Goal: Obtain resource: Download file/media

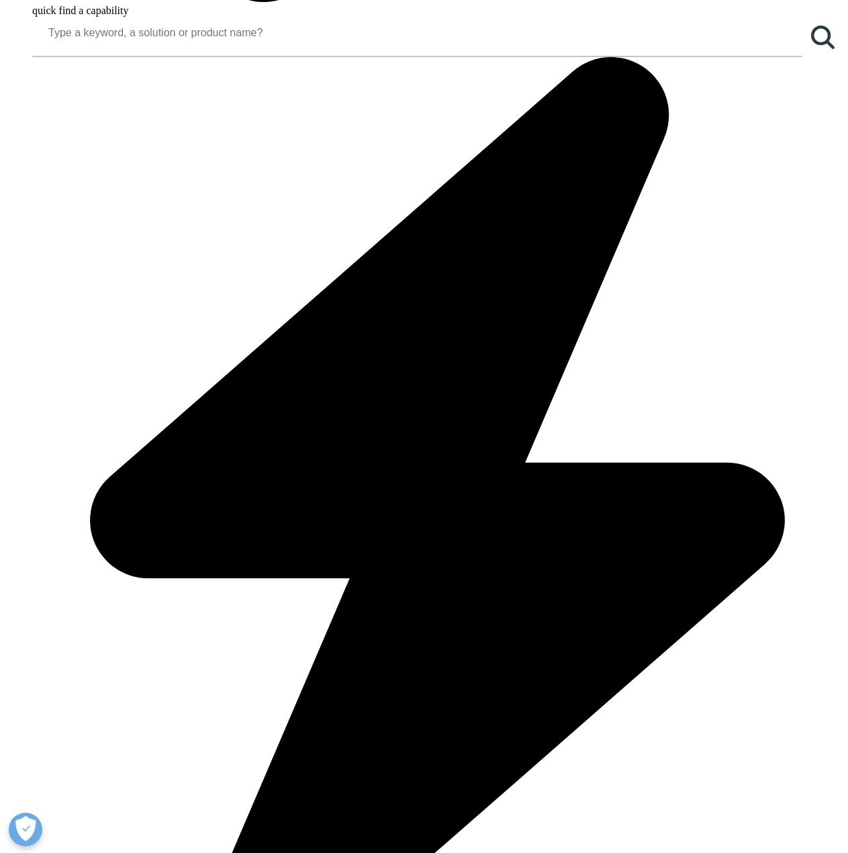
scroll to position [1410, 0]
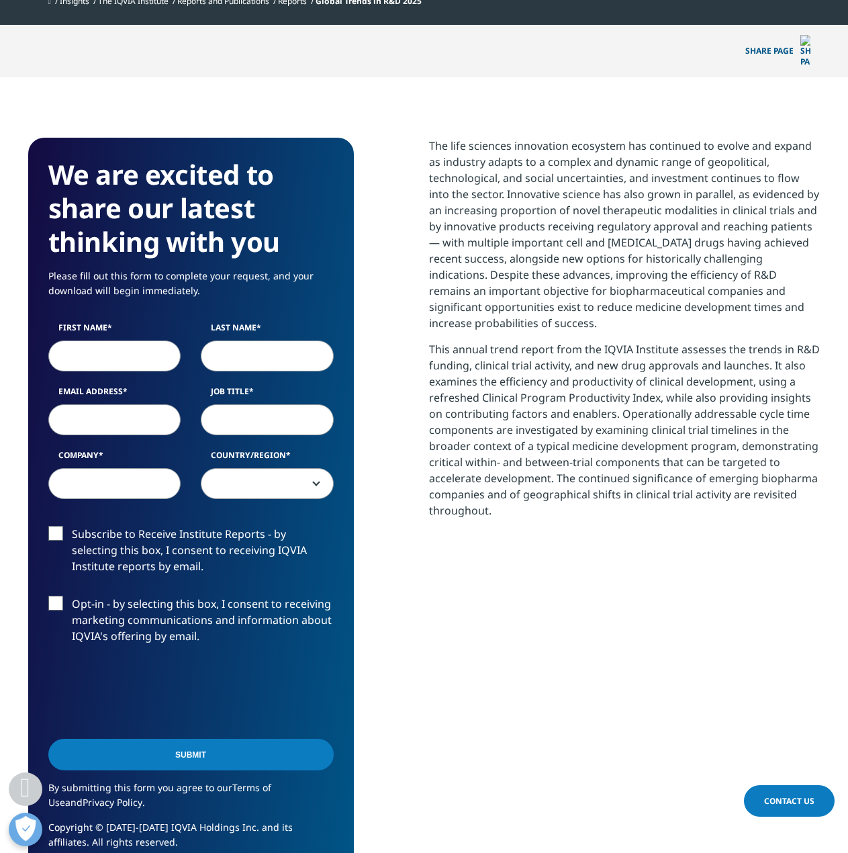
scroll to position [537, 0]
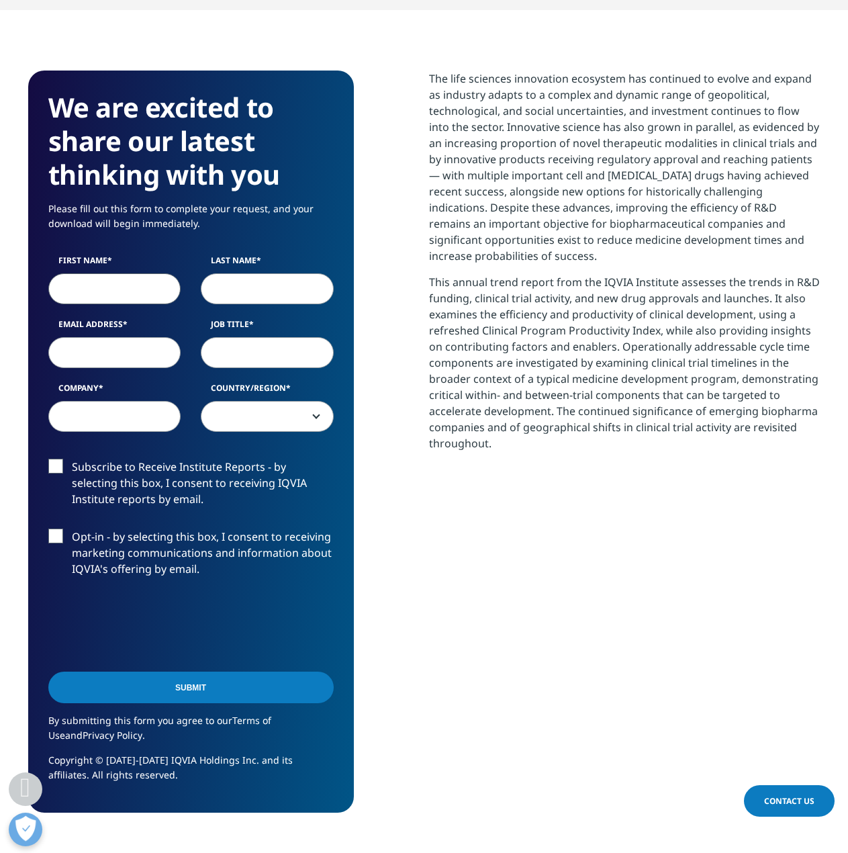
click at [154, 276] on input "First Name" at bounding box center [114, 288] width 133 height 31
type input "Orgil"
type input "Sedvanchig"
select select "[GEOGRAPHIC_DATA]"
click at [141, 337] on input "Email Address" at bounding box center [114, 352] width 133 height 31
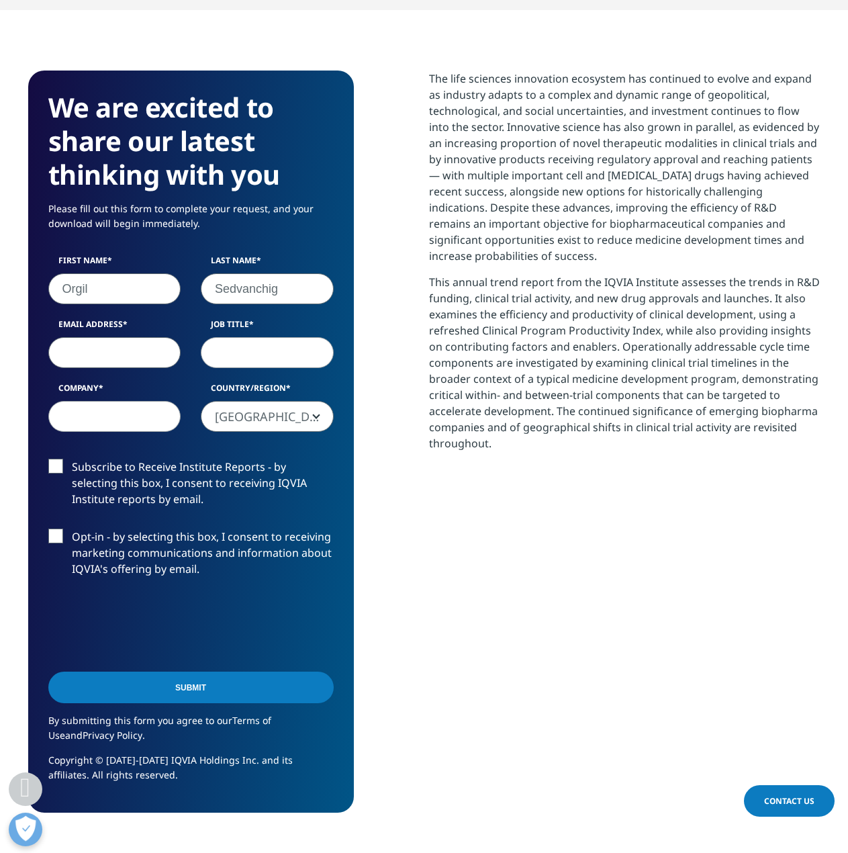
click at [140, 337] on input "Email Address" at bounding box center [114, 352] width 133 height 31
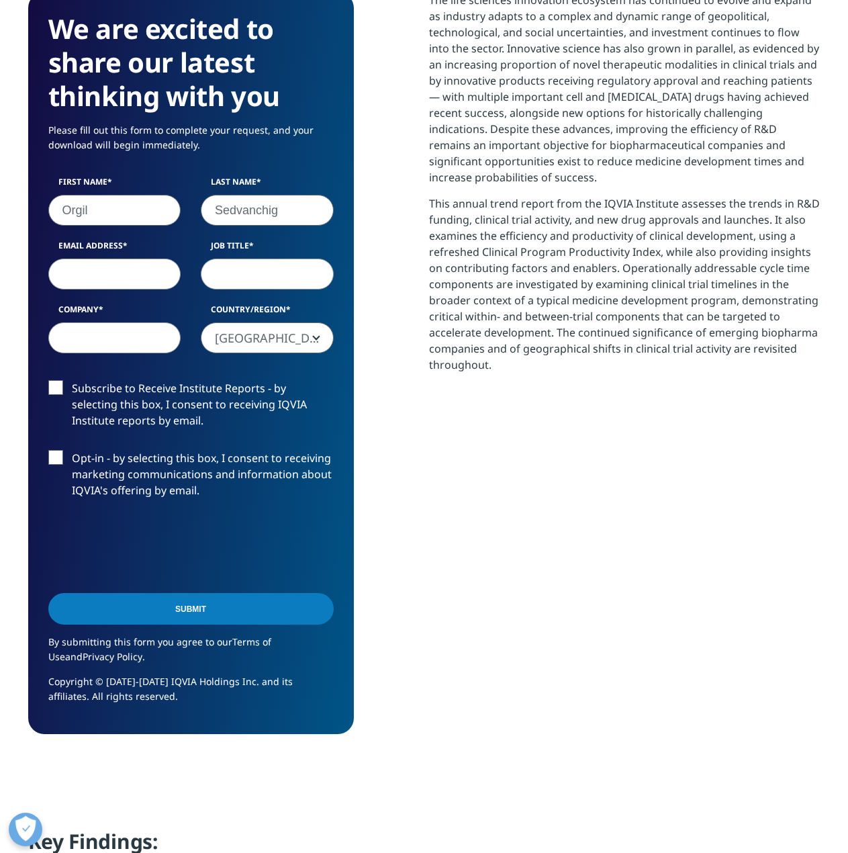
scroll to position [0, 0]
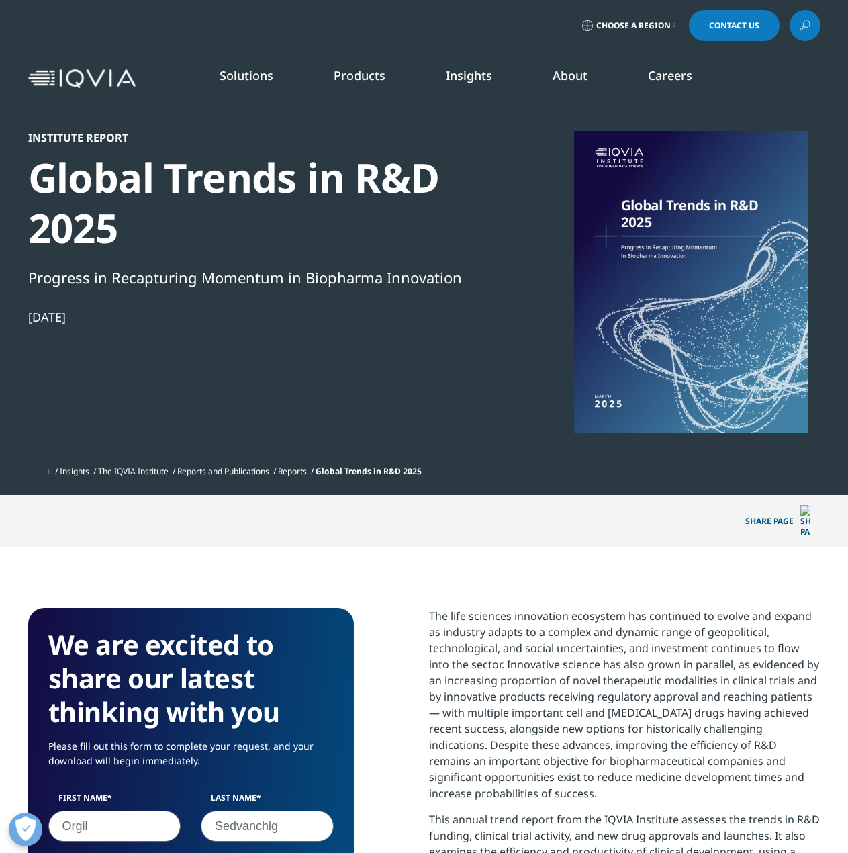
drag, startPoint x: 549, startPoint y: 399, endPoint x: 440, endPoint y: 189, distance: 236.6
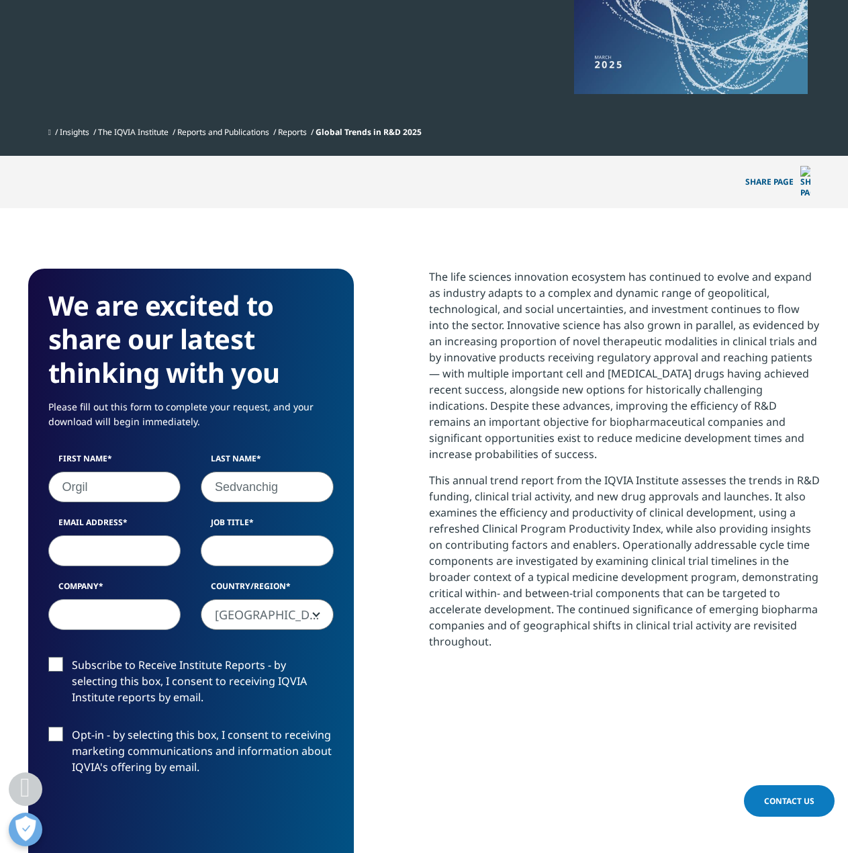
scroll to position [403, 0]
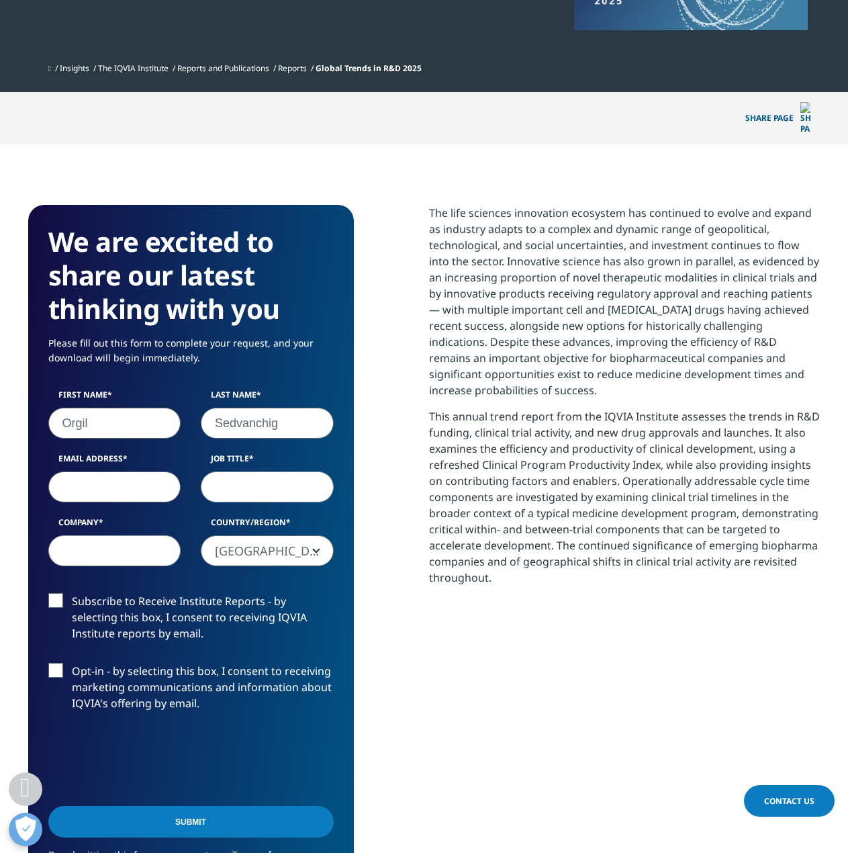
click at [138, 471] on input "Email Address" at bounding box center [114, 486] width 133 height 31
type input "[EMAIL_ADDRESS][DOMAIN_NAME]"
type input "Director"
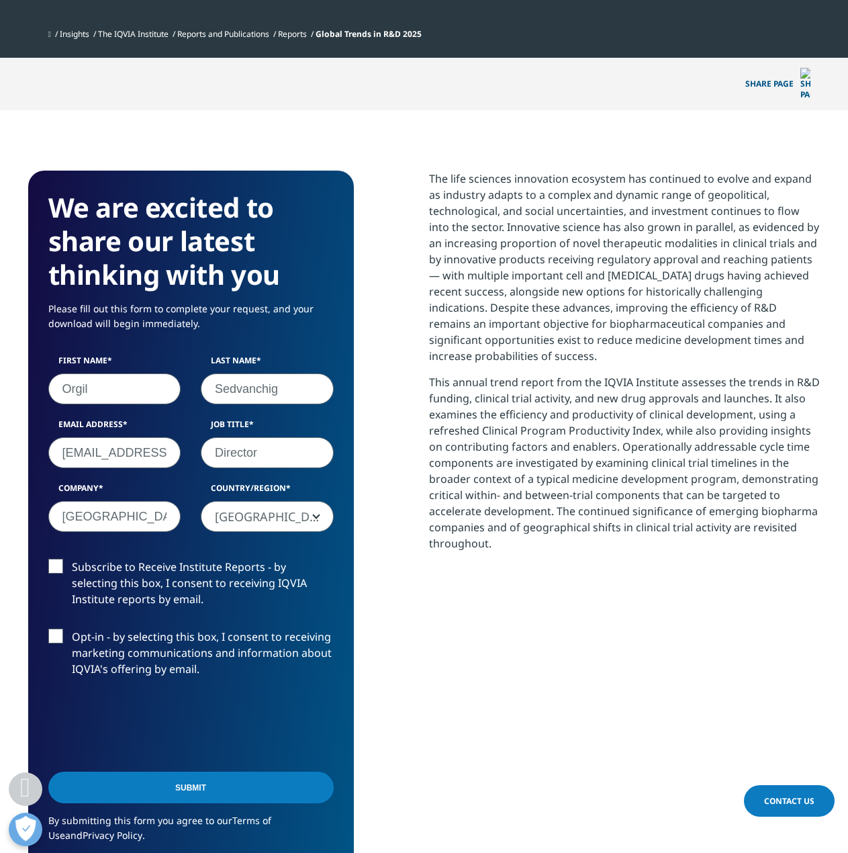
scroll to position [470, 0]
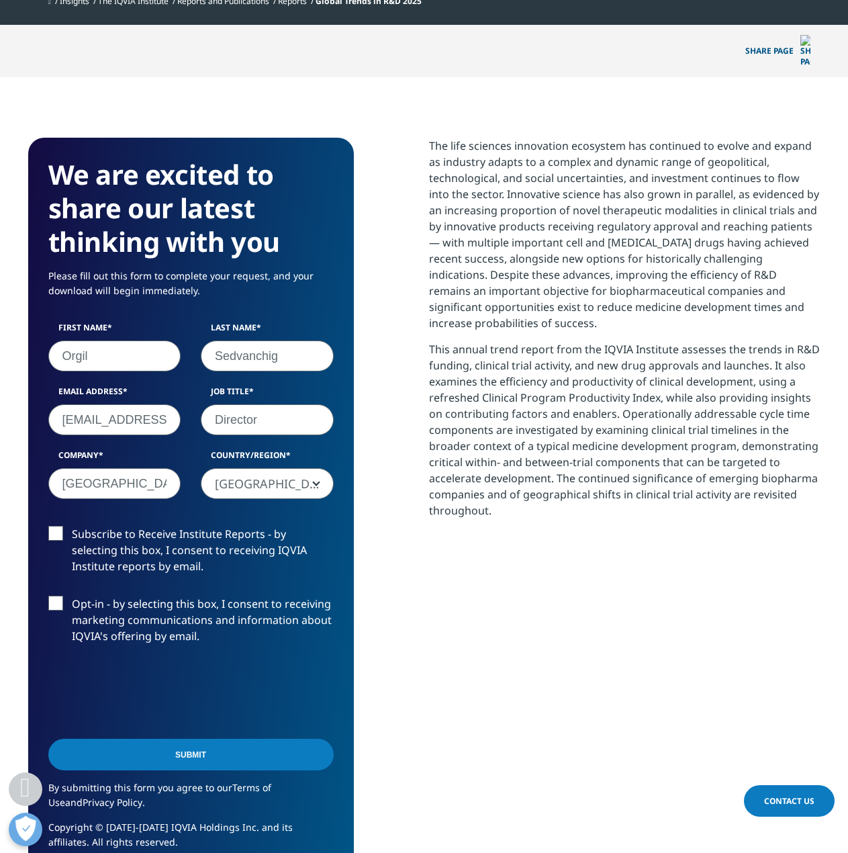
type input "[GEOGRAPHIC_DATA]"
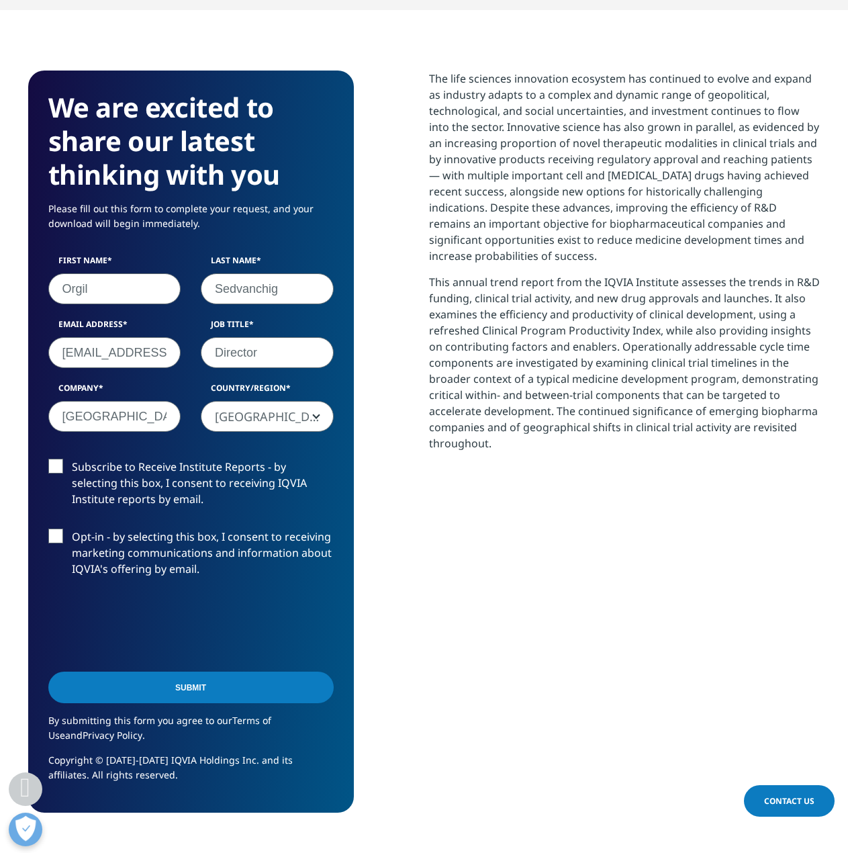
click at [492, 579] on div "The life sciences innovation ecosystem has continued to evolve and expand as in…" at bounding box center [624, 441] width 391 height 742
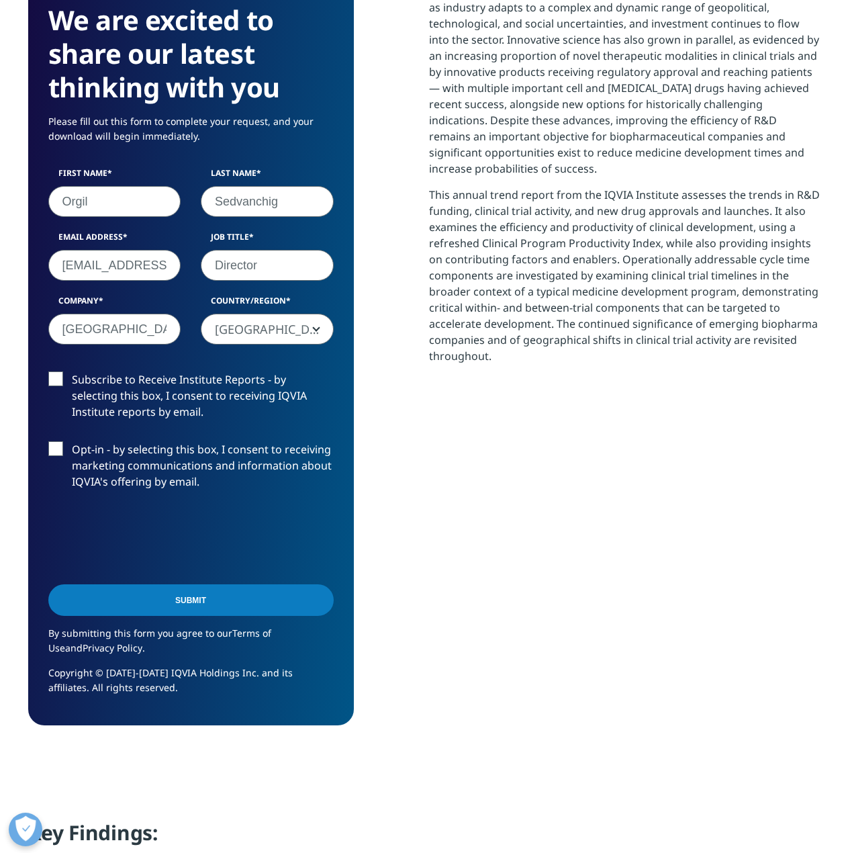
scroll to position [0, 0]
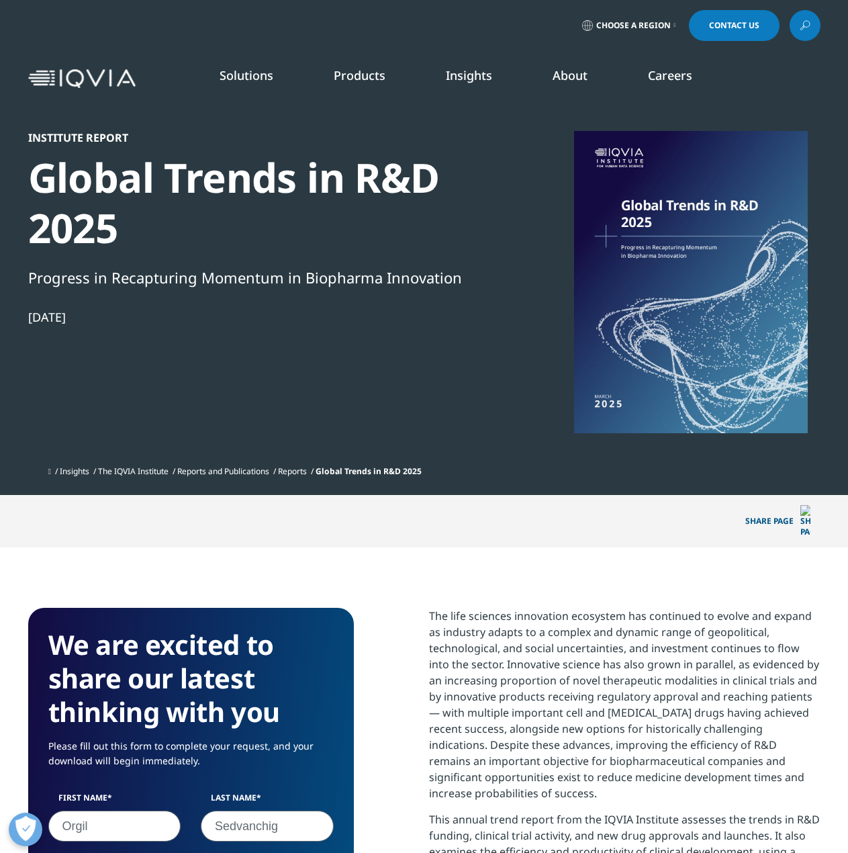
drag, startPoint x: 357, startPoint y: 459, endPoint x: 369, endPoint y: 205, distance: 253.3
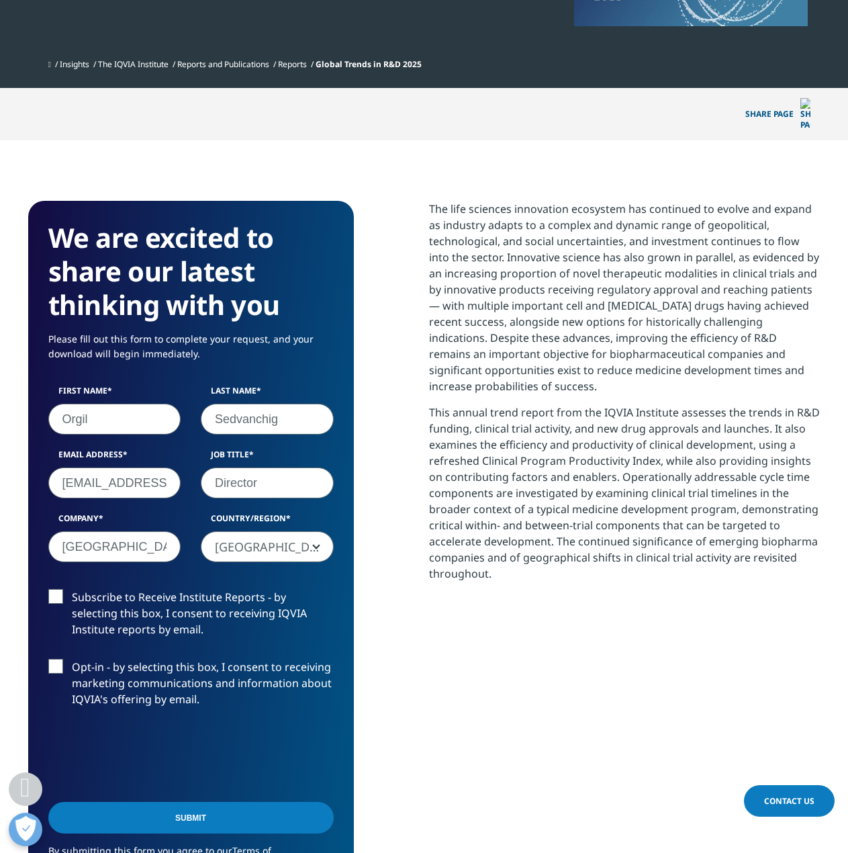
scroll to position [537, 0]
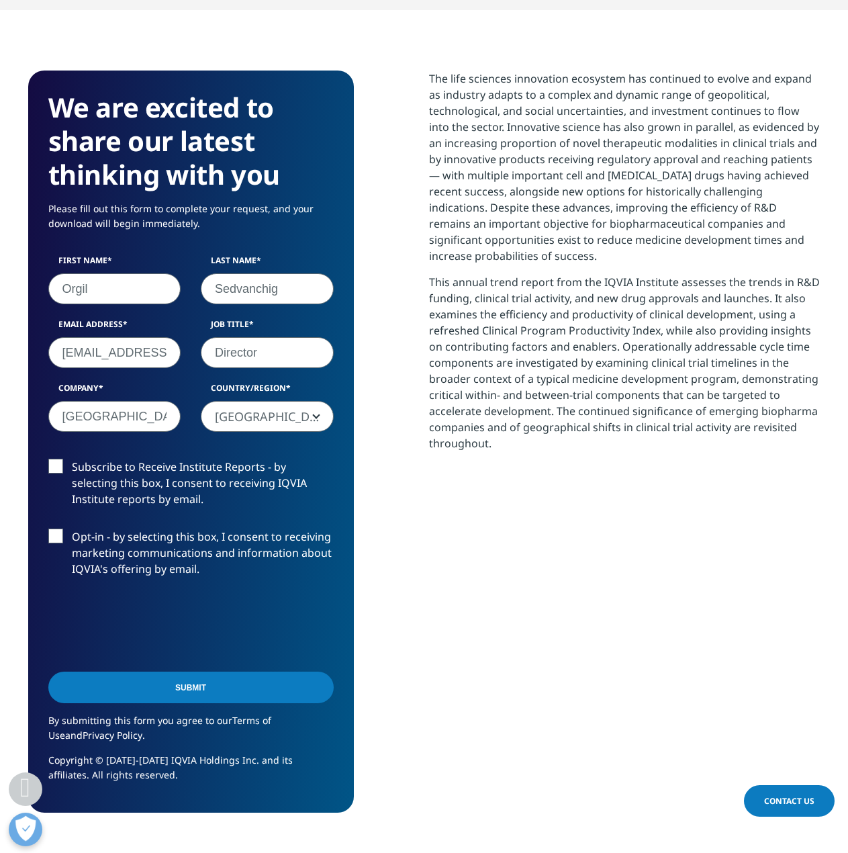
click at [213, 672] on input "Submit" at bounding box center [190, 687] width 285 height 32
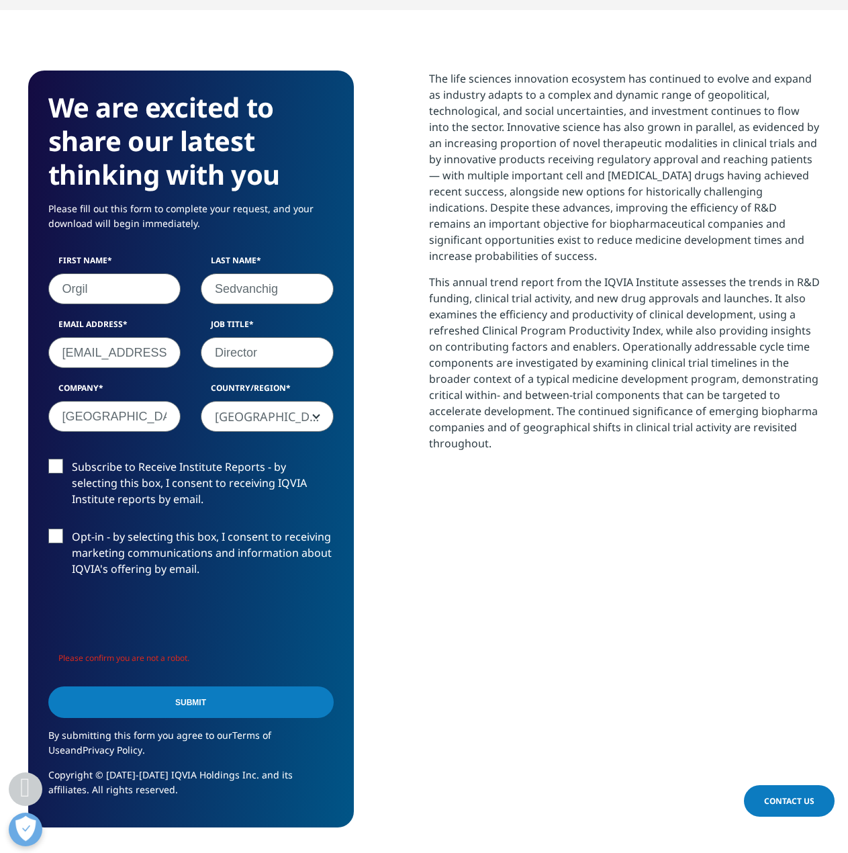
drag, startPoint x: 426, startPoint y: 557, endPoint x: 238, endPoint y: 599, distance: 193.5
click at [427, 557] on div "We are excited to share our latest thinking with you Please fill out this form …" at bounding box center [424, 448] width 792 height 757
click at [479, 549] on div "The life sciences innovation ecosystem has continued to evolve and expand as in…" at bounding box center [624, 448] width 391 height 757
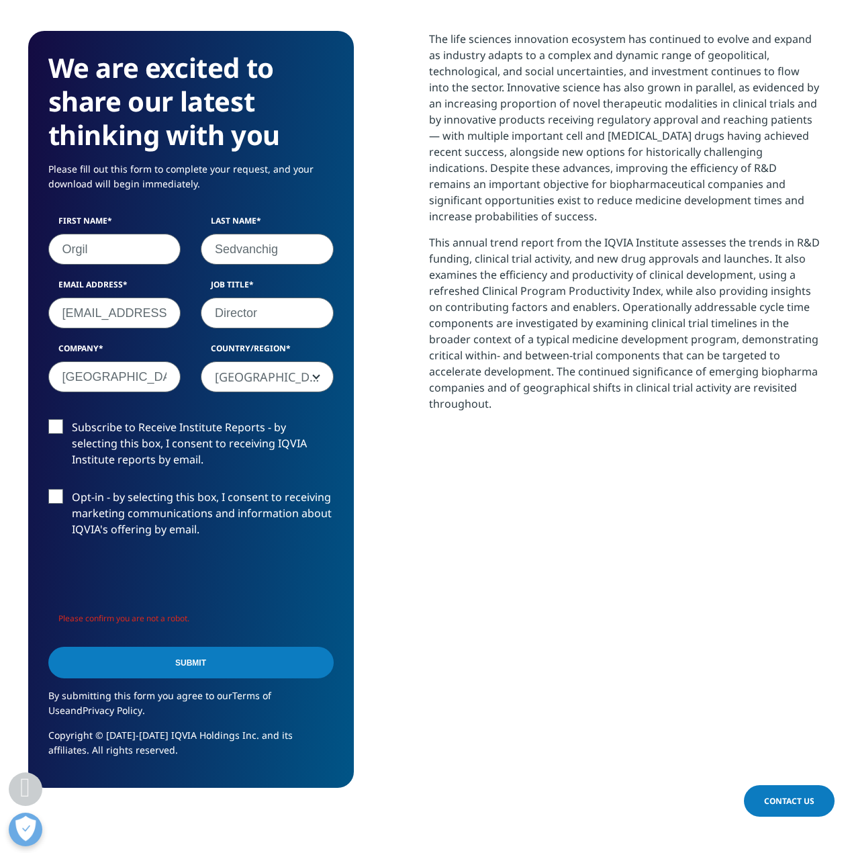
scroll to position [0, 0]
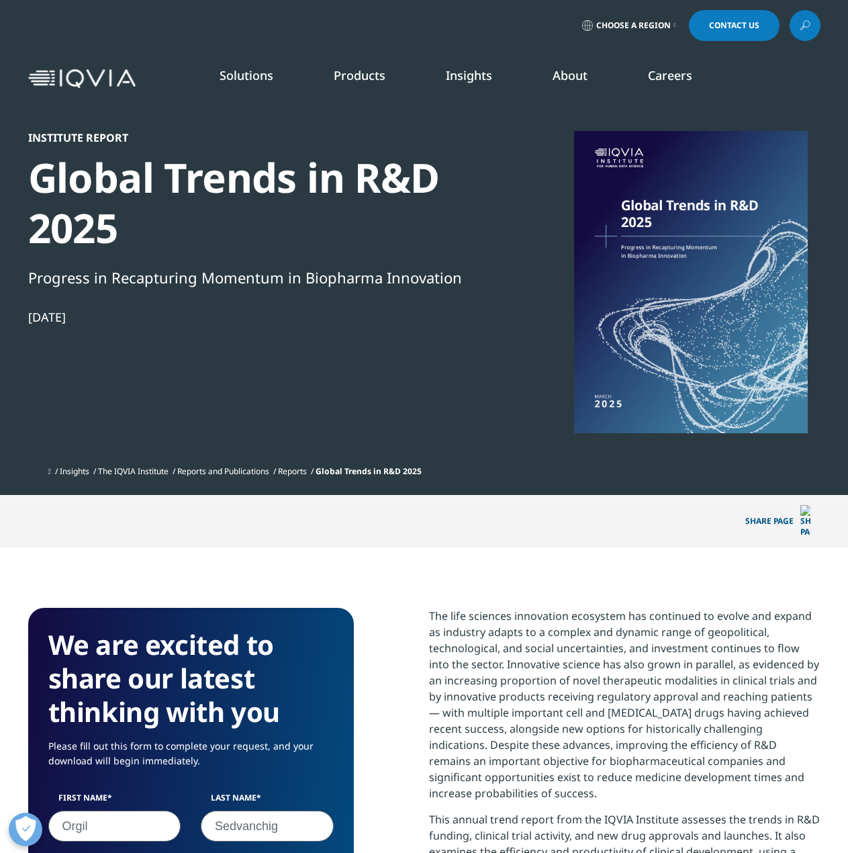
drag, startPoint x: 544, startPoint y: 477, endPoint x: 525, endPoint y: 232, distance: 245.1
click at [624, 232] on div at bounding box center [690, 282] width 259 height 302
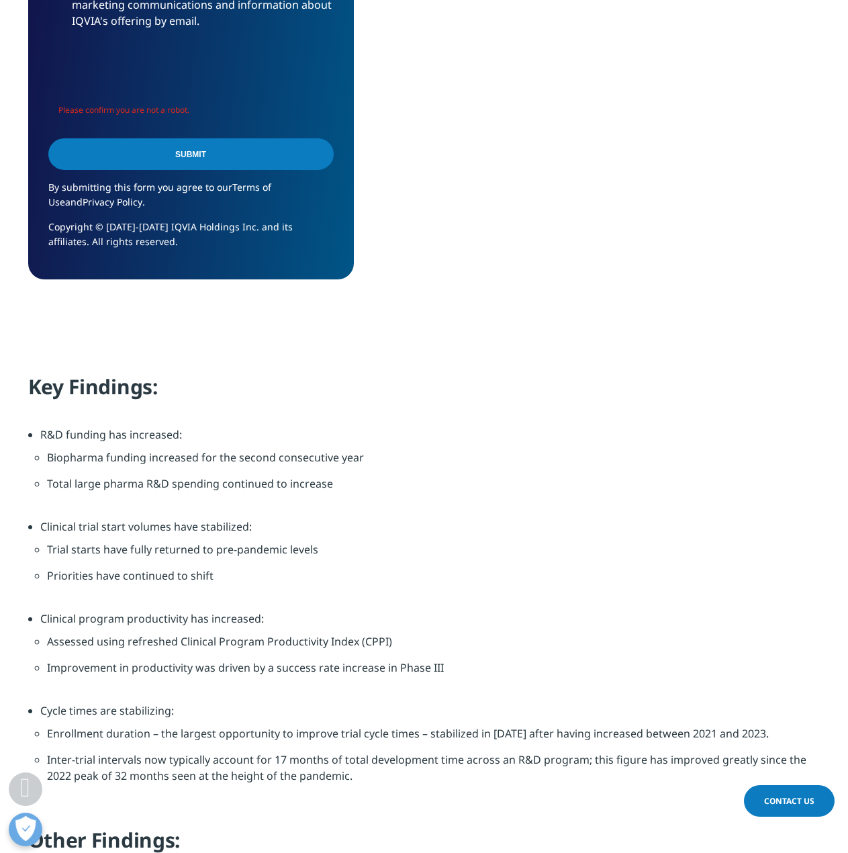
scroll to position [169, 0]
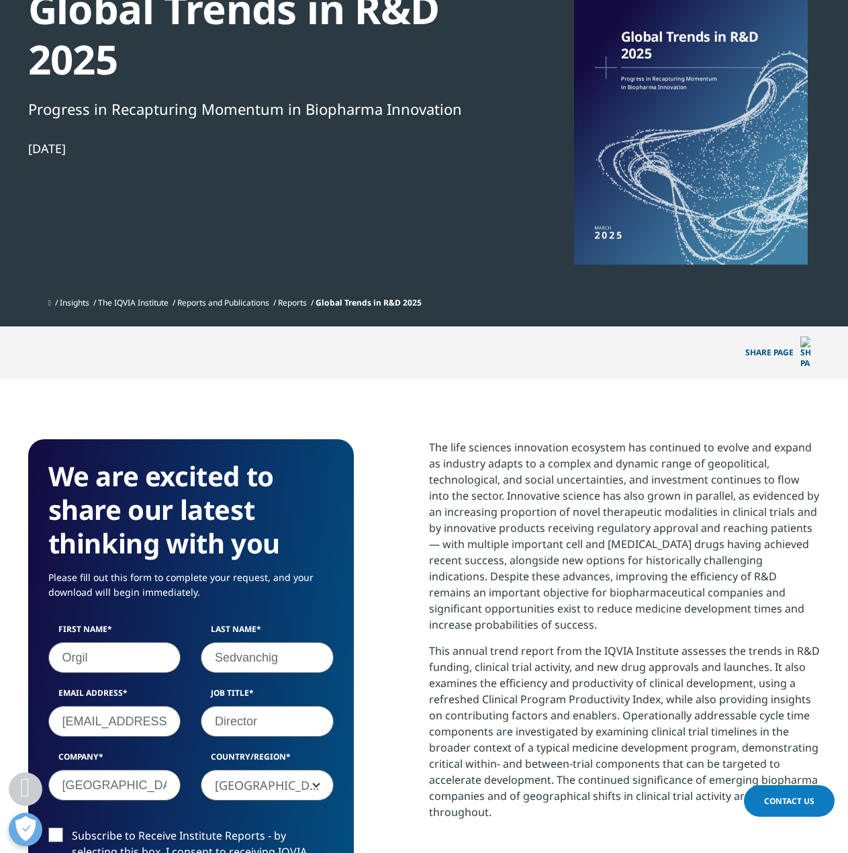
drag, startPoint x: 563, startPoint y: 373, endPoint x: 540, endPoint y: 185, distance: 188.7
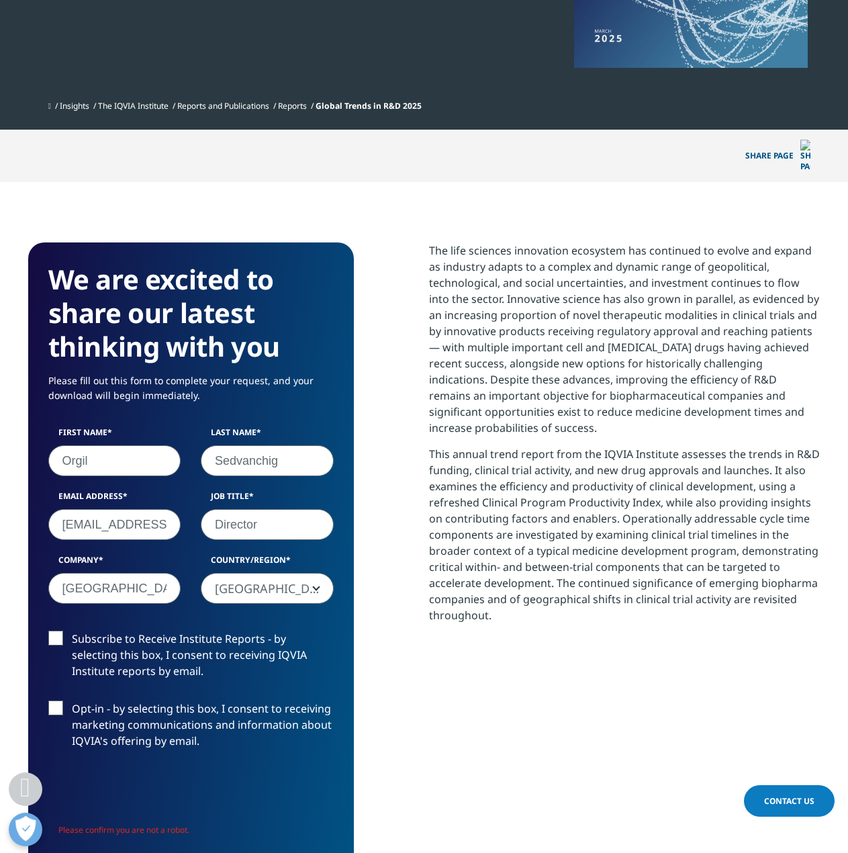
scroll to position [470, 0]
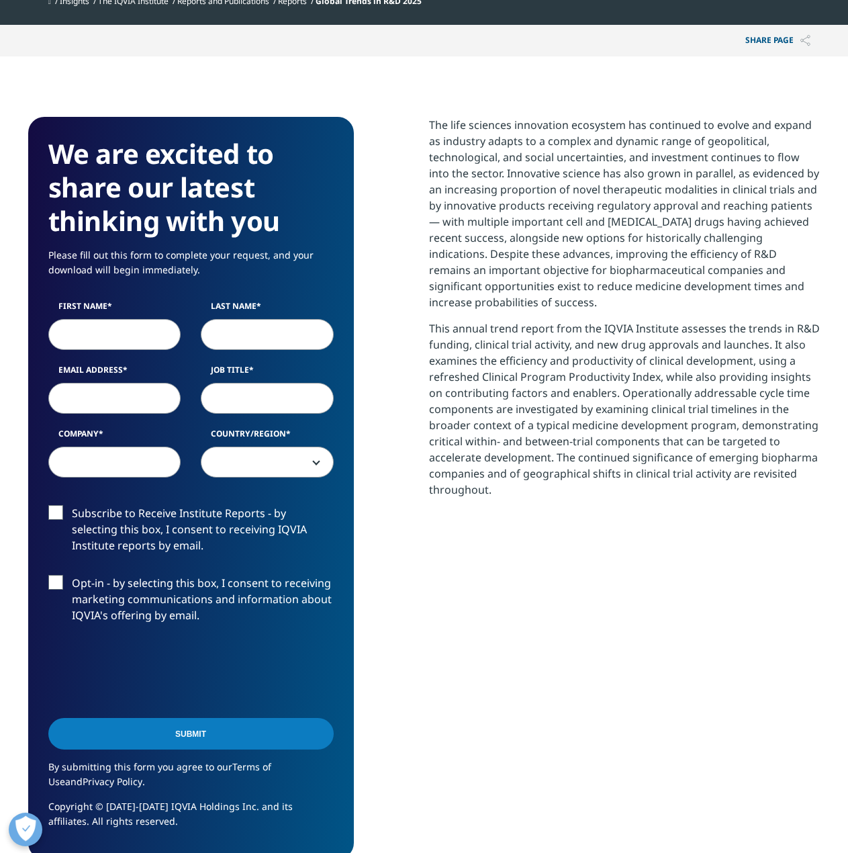
scroll to position [742, 792]
